Goal: Task Accomplishment & Management: Manage account settings

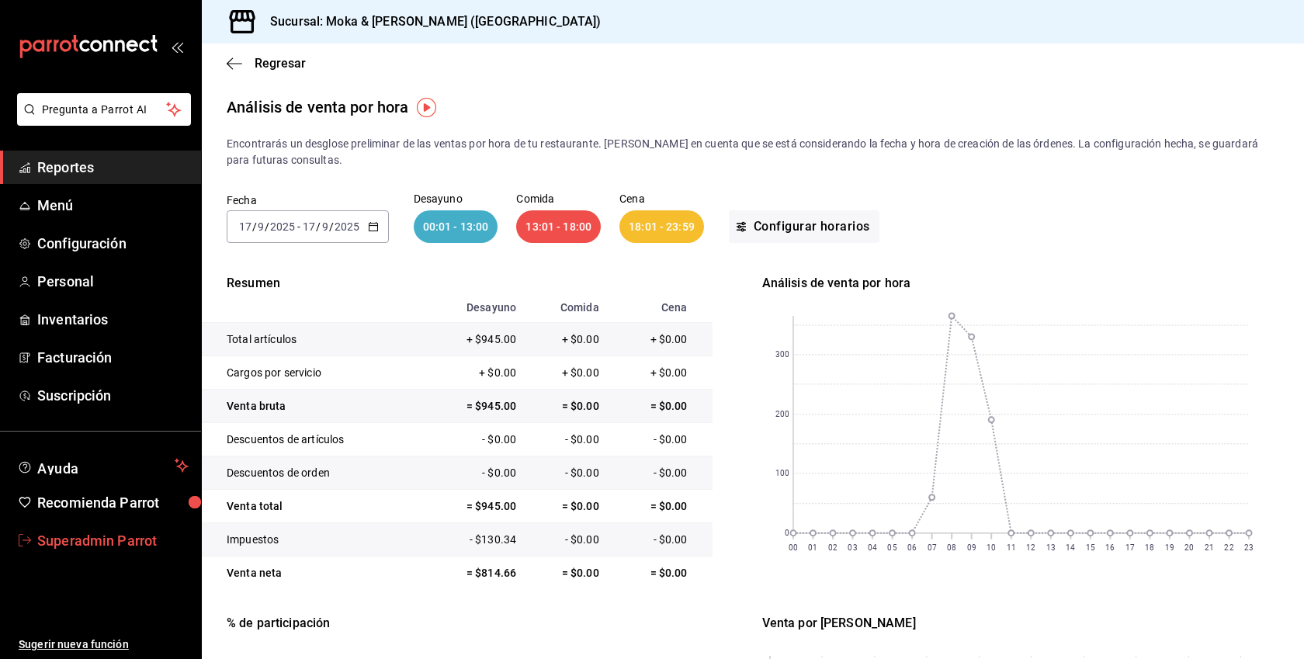
click at [107, 547] on span "Superadmin Parrot" at bounding box center [112, 540] width 151 height 21
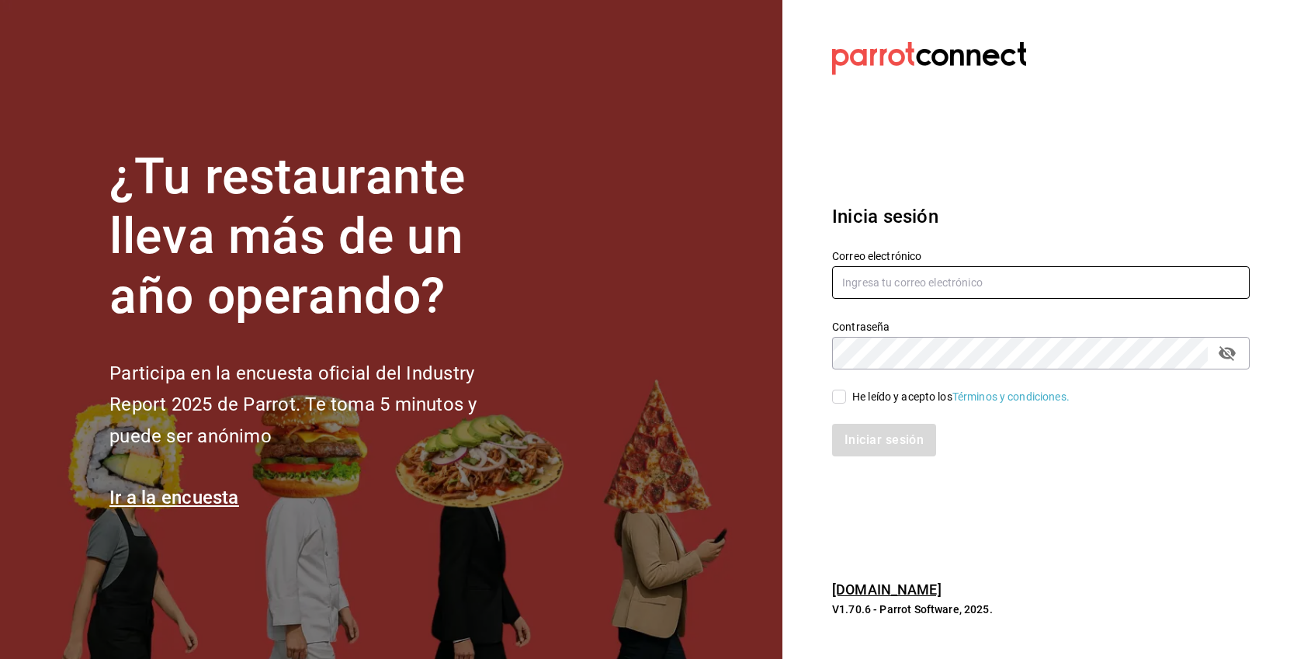
click at [917, 290] on input "text" at bounding box center [1040, 282] width 417 height 33
paste input "mariquitamia@tlaxcala.com"
type input "mariquitamia@tlaxcala.com"
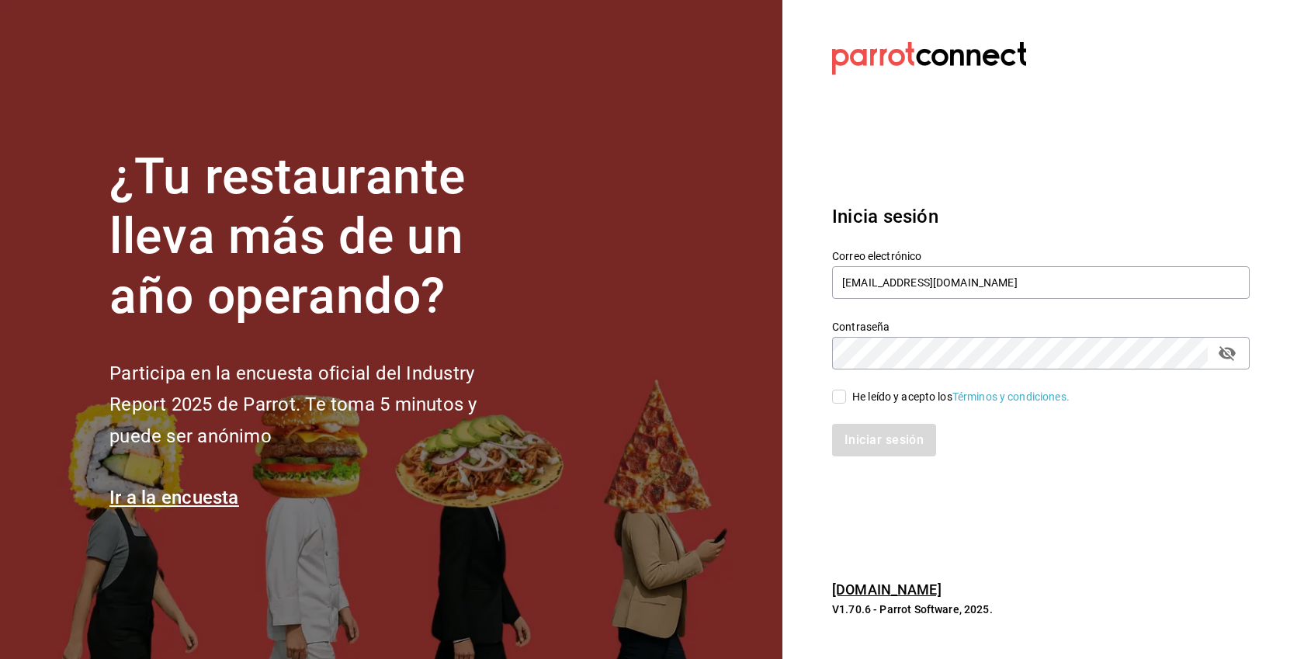
click at [862, 397] on div "He leído y acepto los Términos y condiciones." at bounding box center [960, 397] width 217 height 16
click at [846, 397] on input "He leído y acepto los Términos y condiciones." at bounding box center [839, 397] width 14 height 14
checkbox input "true"
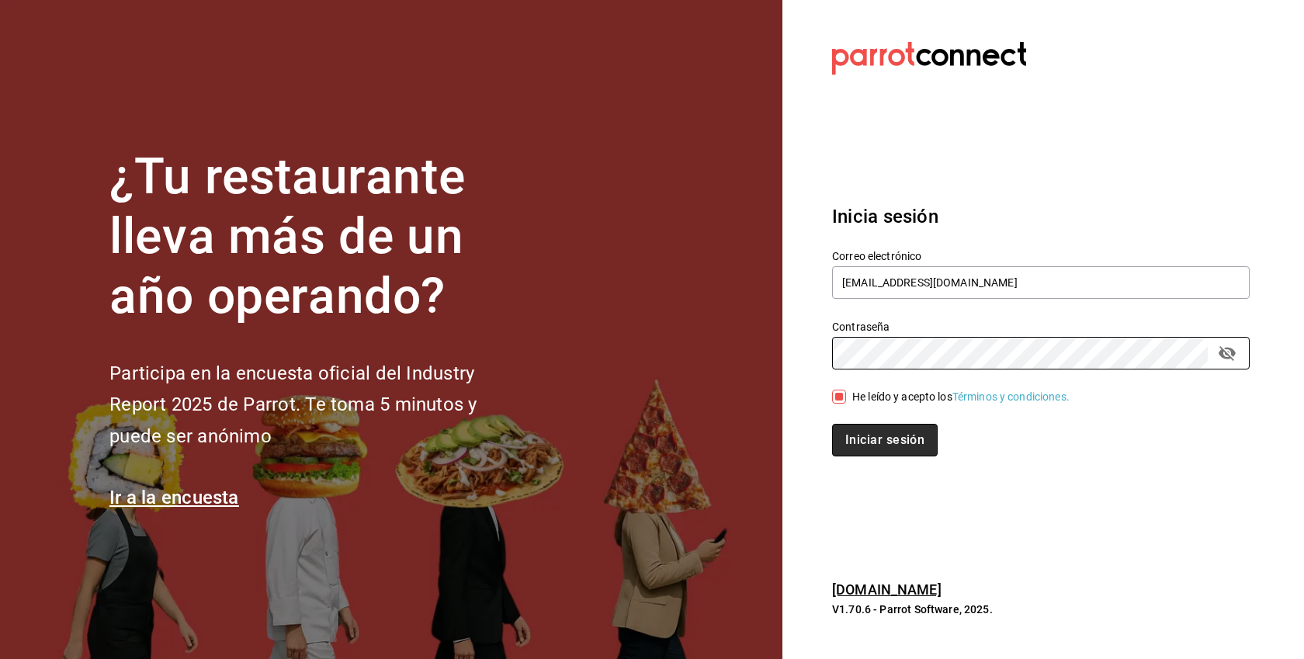
click at [899, 438] on button "Iniciar sesión" at bounding box center [885, 440] width 106 height 33
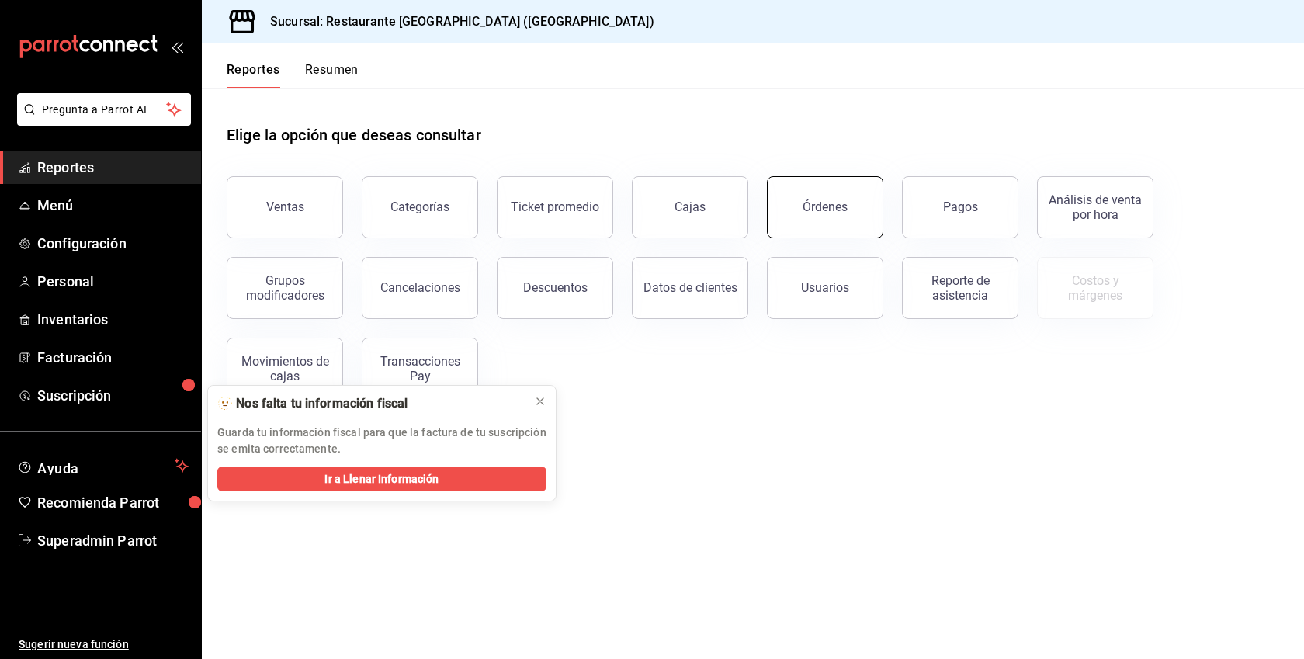
click at [803, 197] on button "Órdenes" at bounding box center [825, 207] width 116 height 62
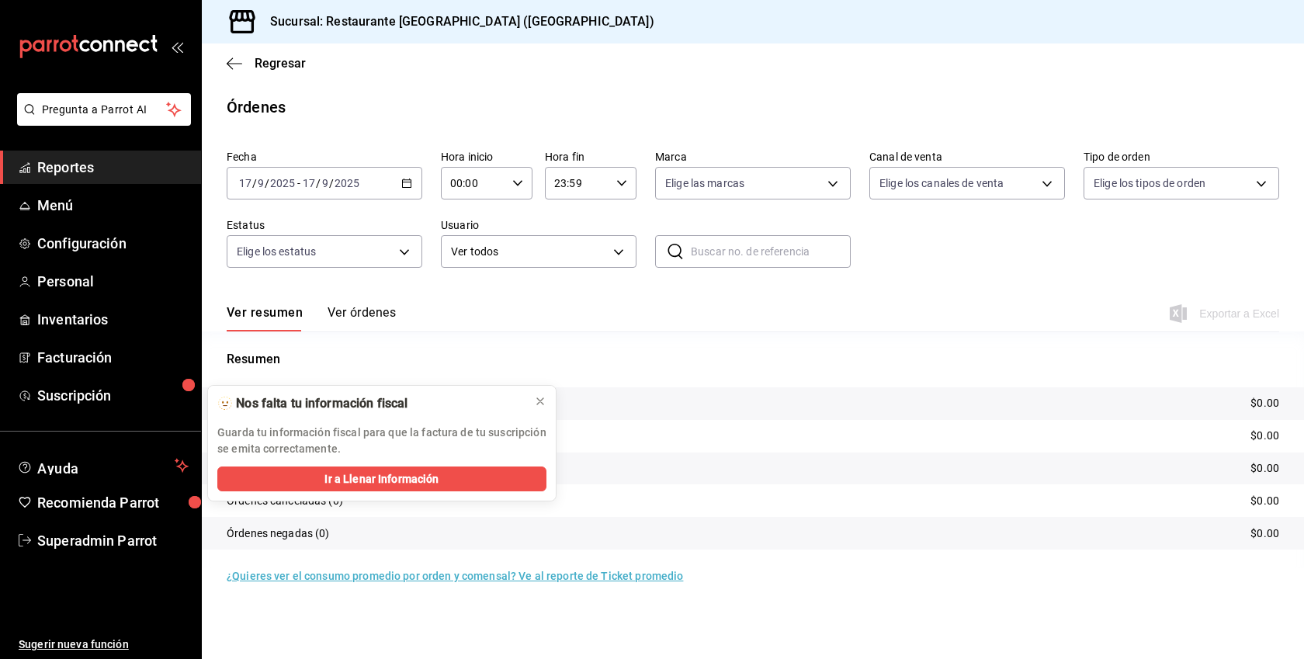
click at [413, 185] on div "[DATE] [DATE] - [DATE] [DATE]" at bounding box center [325, 183] width 196 height 33
click at [275, 372] on span "Año actual" at bounding box center [300, 370] width 120 height 16
click at [539, 406] on icon at bounding box center [540, 401] width 12 height 12
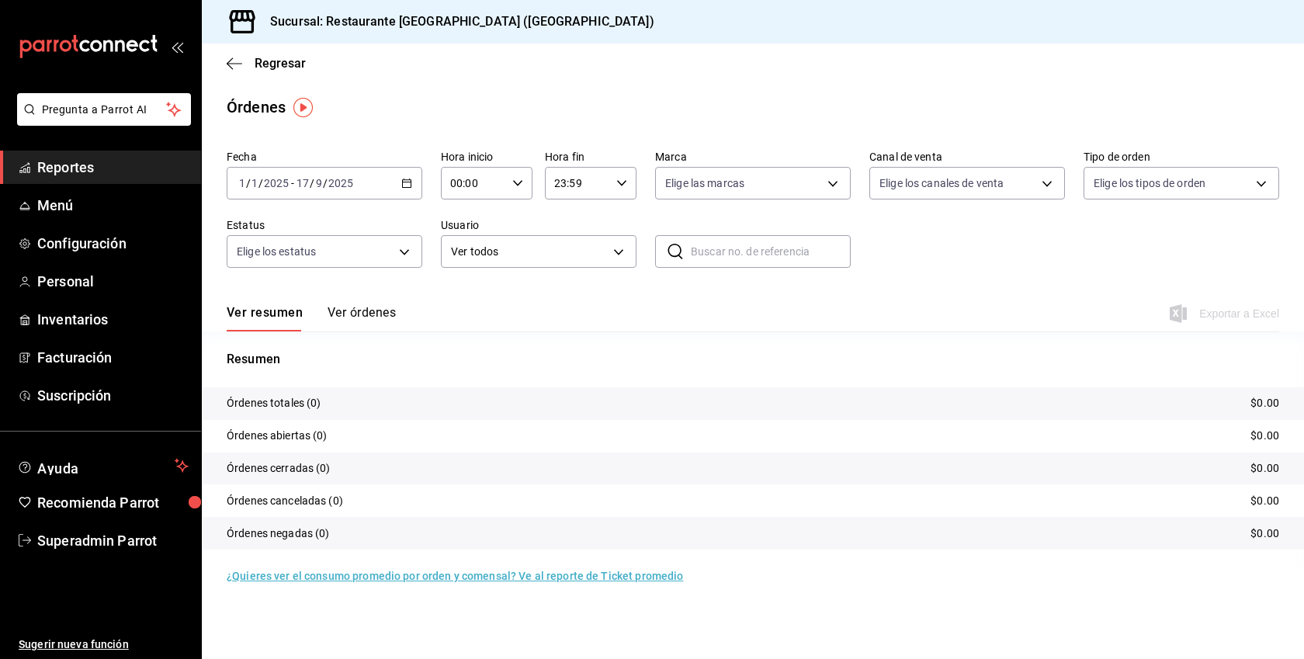
click at [362, 310] on button "Ver órdenes" at bounding box center [361, 318] width 68 height 26
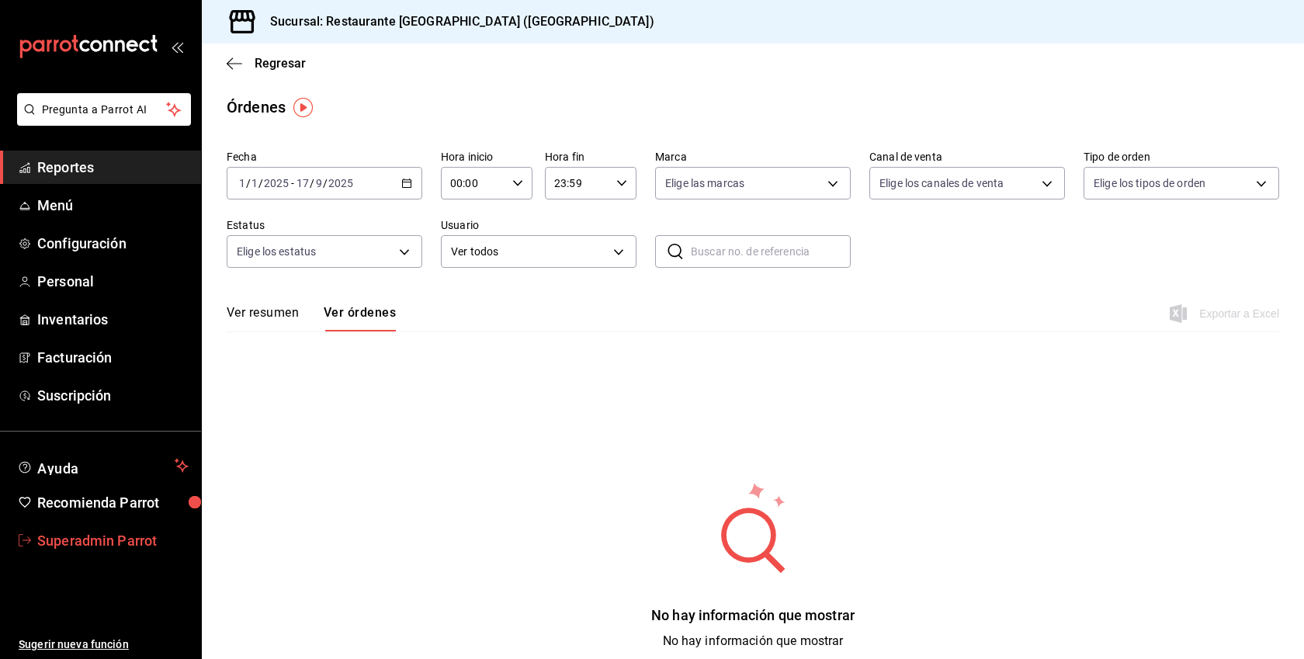
click at [108, 545] on span "Superadmin Parrot" at bounding box center [112, 540] width 151 height 21
